Goal: Task Accomplishment & Management: Complete application form

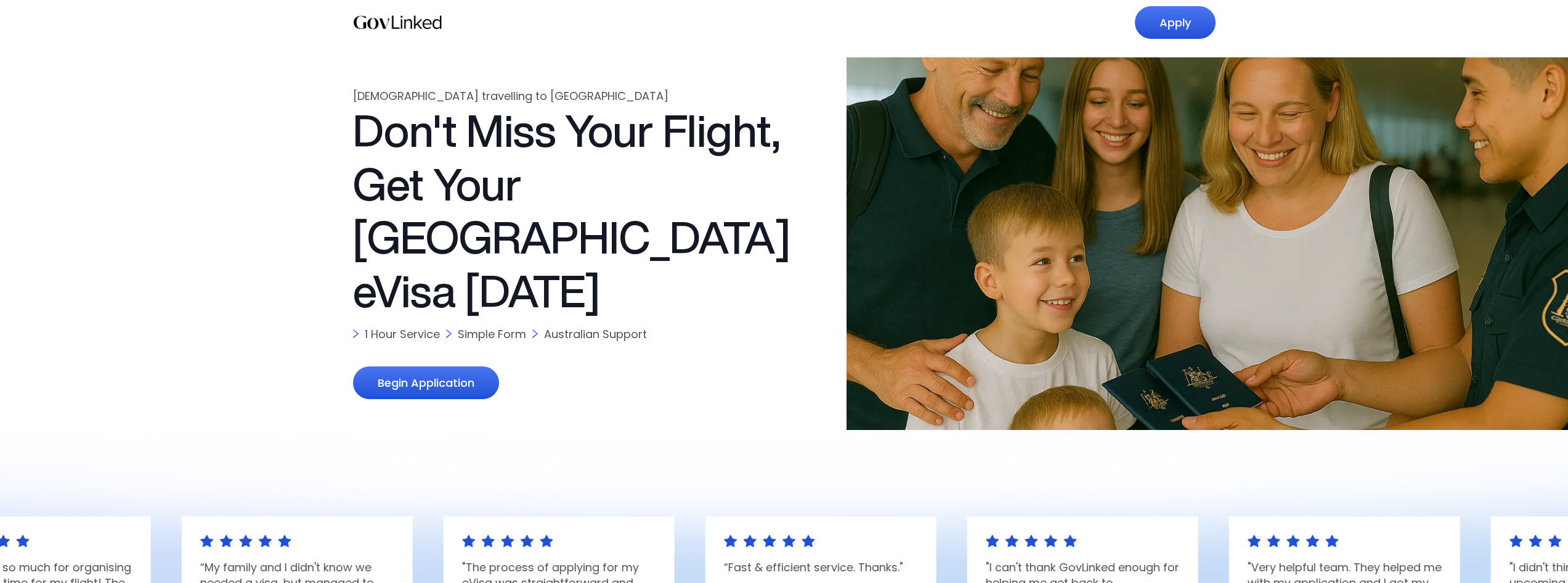
click at [1159, 13] on link "Apply" at bounding box center [1175, 22] width 81 height 32
